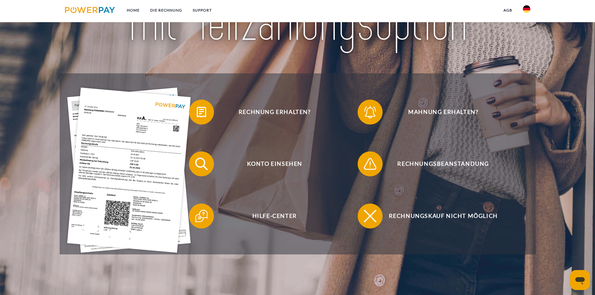
scroll to position [112, 0]
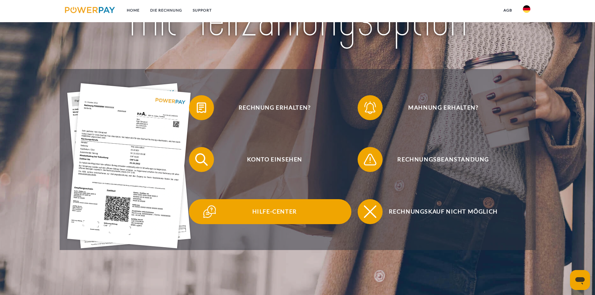
click at [209, 212] on img at bounding box center [210, 212] width 16 height 16
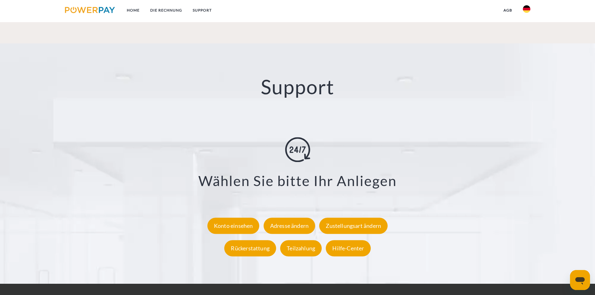
scroll to position [1066, 0]
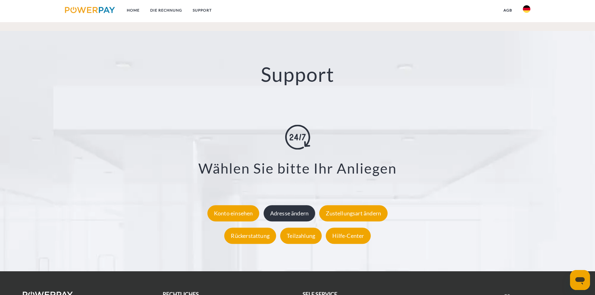
click at [296, 213] on div "Adresse ändern" at bounding box center [290, 213] width 52 height 16
click at [242, 216] on div "Konto einsehen" at bounding box center [233, 213] width 52 height 16
click at [207, 103] on div "Support X Zustellungsart ändern Formular Rückerstattung Formular Teilzahlung Fo…" at bounding box center [297, 151] width 595 height 241
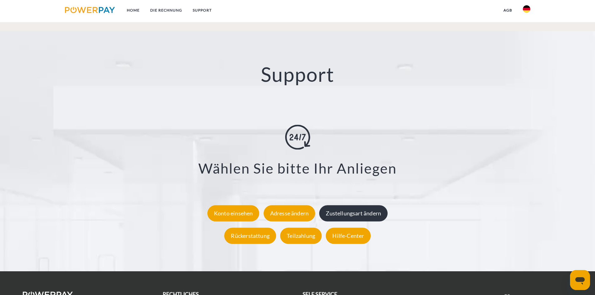
click at [376, 217] on div "Zustellungsart ändern" at bounding box center [353, 213] width 68 height 16
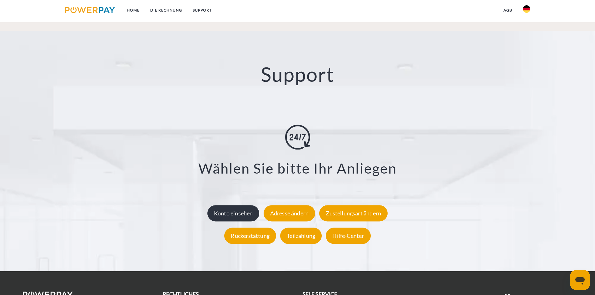
click at [226, 213] on div "Konto einsehen" at bounding box center [233, 213] width 52 height 16
